Goal: Task Accomplishment & Management: Manage account settings

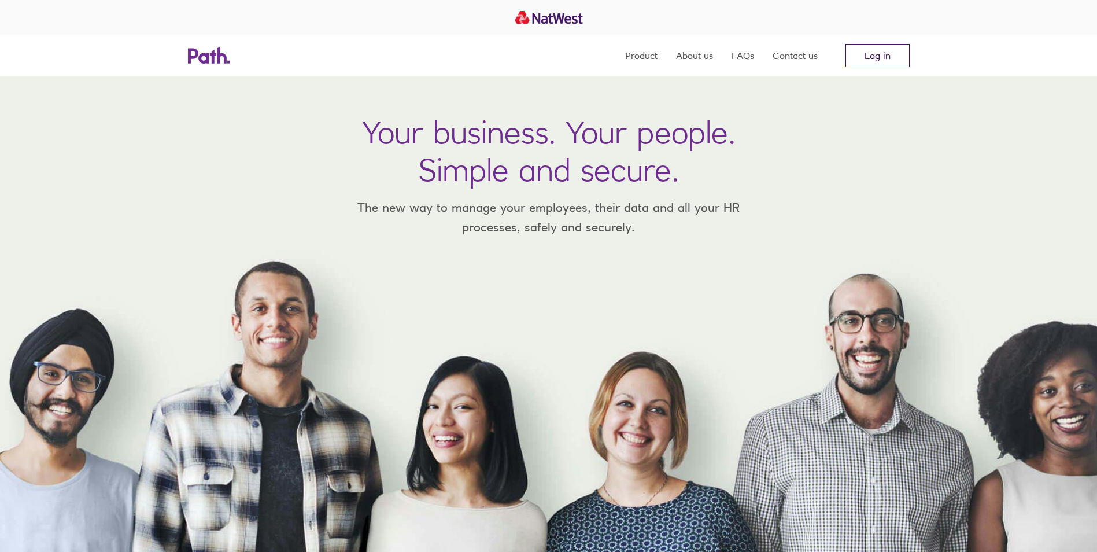
click at [871, 59] on link "Log in" at bounding box center [877, 55] width 64 height 23
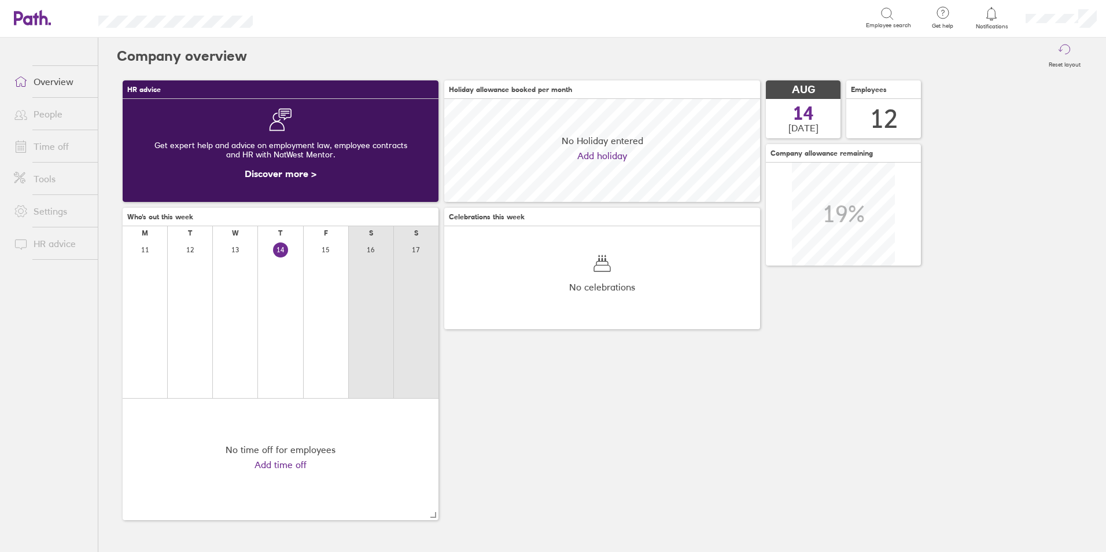
scroll to position [103, 316]
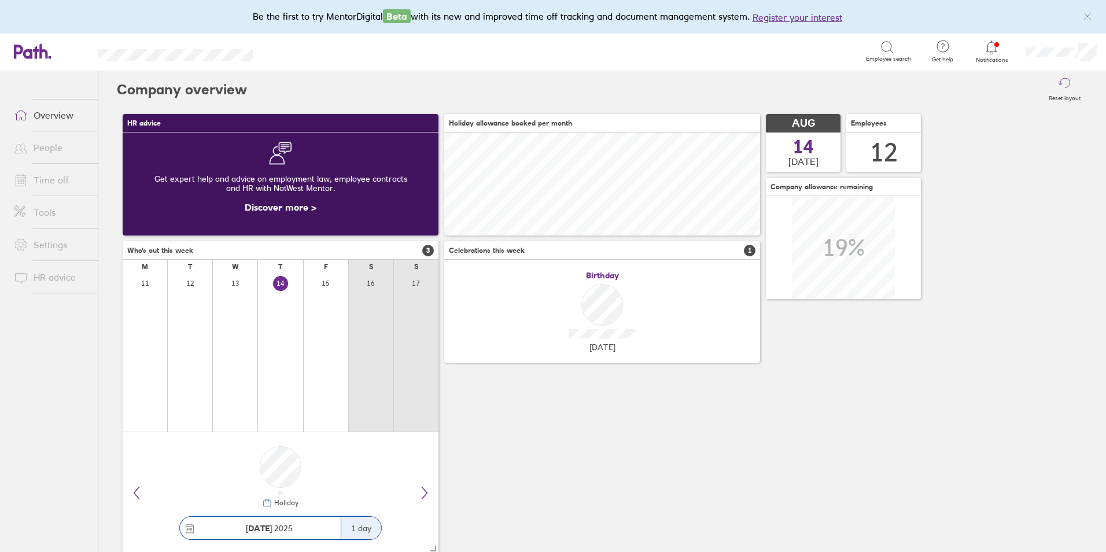
click at [997, 47] on icon at bounding box center [991, 47] width 14 height 14
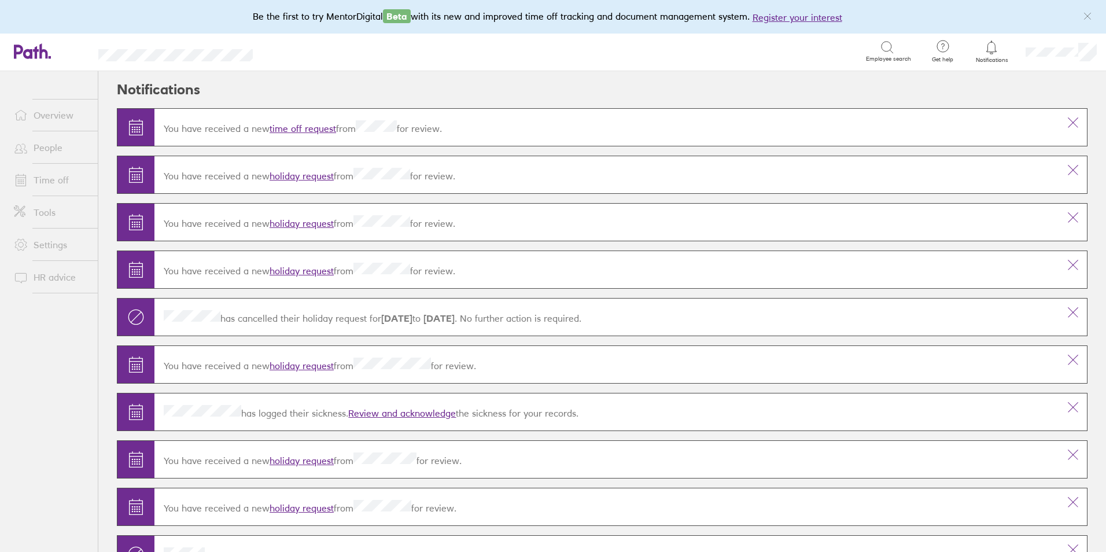
click at [310, 365] on link "holiday request" at bounding box center [301, 366] width 64 height 12
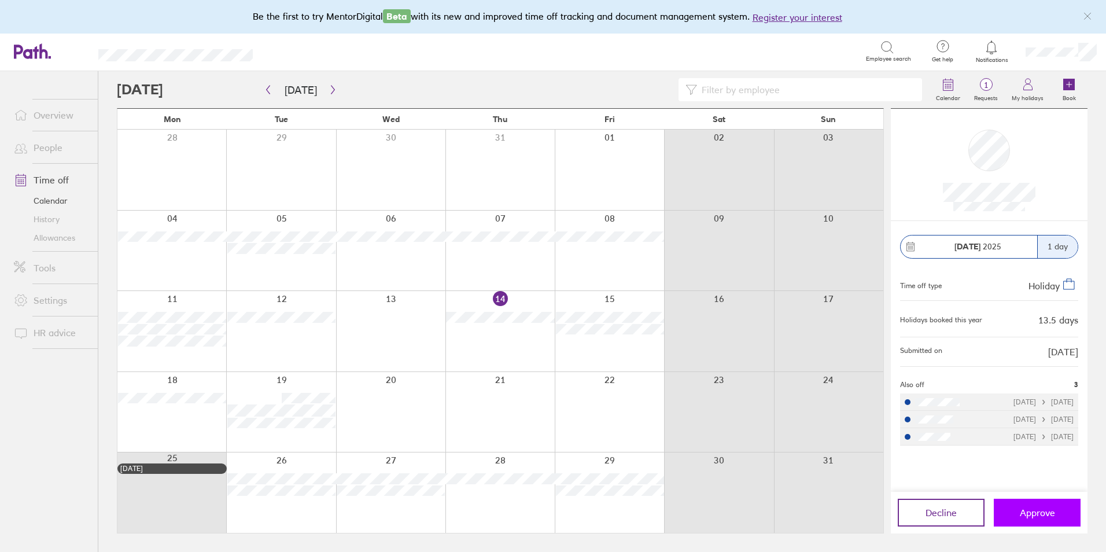
click at [1032, 516] on span "Approve" at bounding box center [1036, 512] width 35 height 10
